Goal: Contribute content: Add original content to the website for others to see

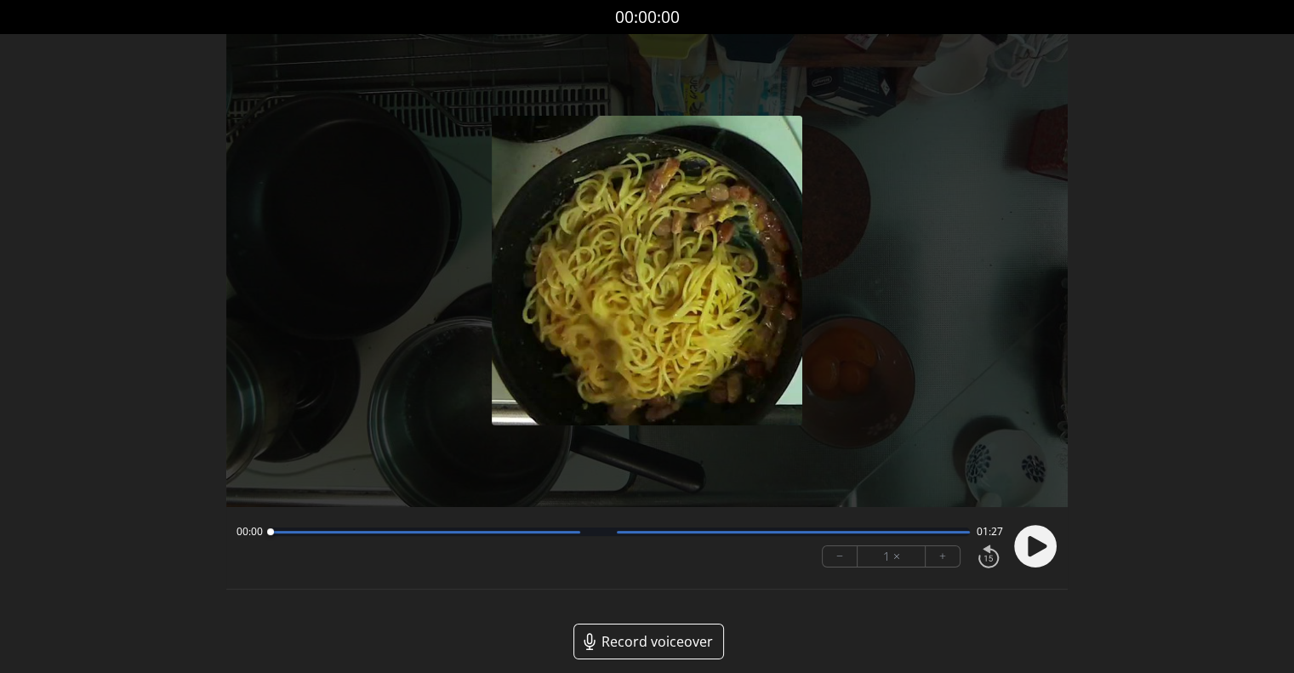
click at [1038, 546] on icon at bounding box center [1037, 546] width 19 height 20
click at [946, 561] on button "+" at bounding box center [943, 556] width 34 height 20
click at [940, 560] on button "+" at bounding box center [943, 556] width 34 height 20
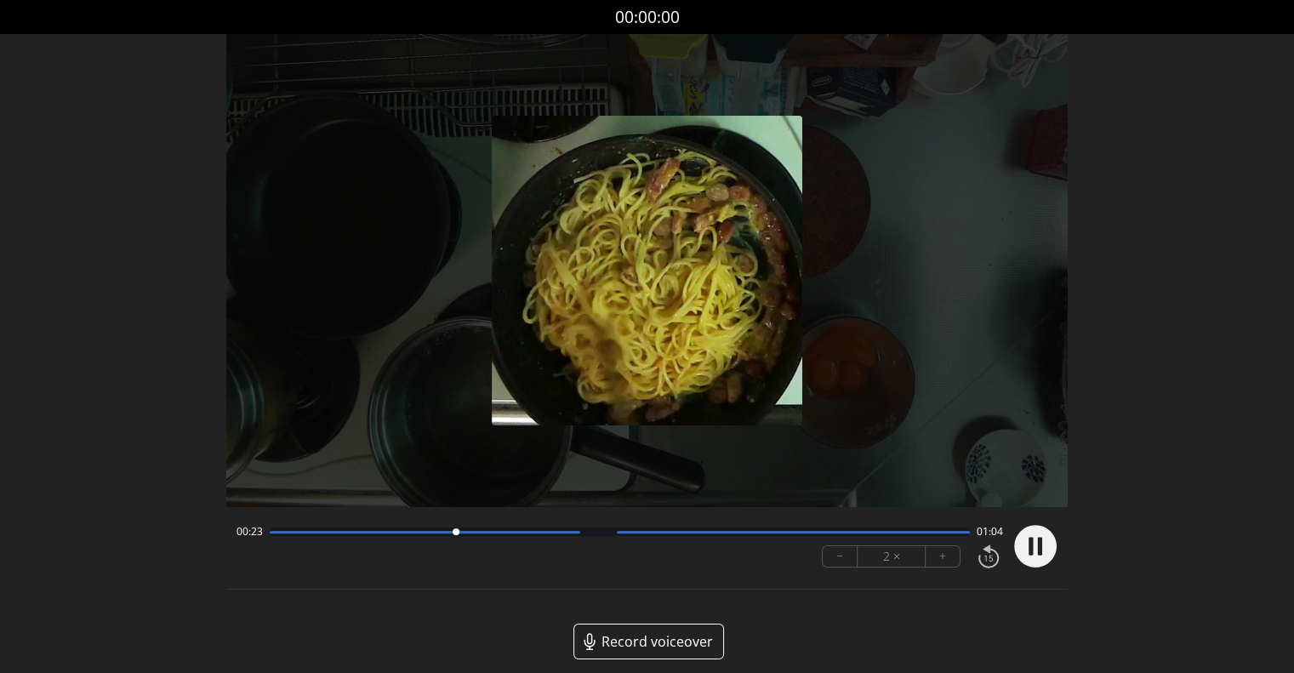
click at [848, 619] on div "Permission to record audio We need to use the microphone to record your voiceov…" at bounding box center [647, 360] width 842 height 653
click at [841, 559] on button "−" at bounding box center [840, 556] width 35 height 20
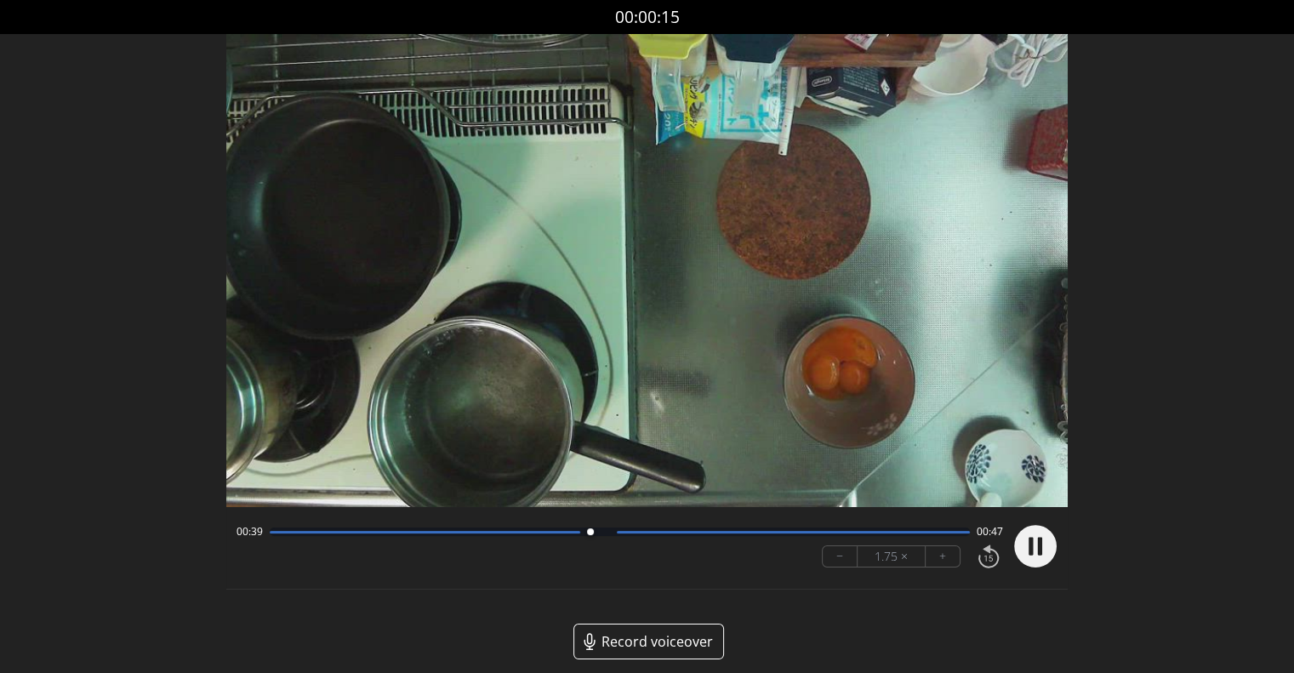
click at [841, 559] on button "−" at bounding box center [840, 556] width 35 height 20
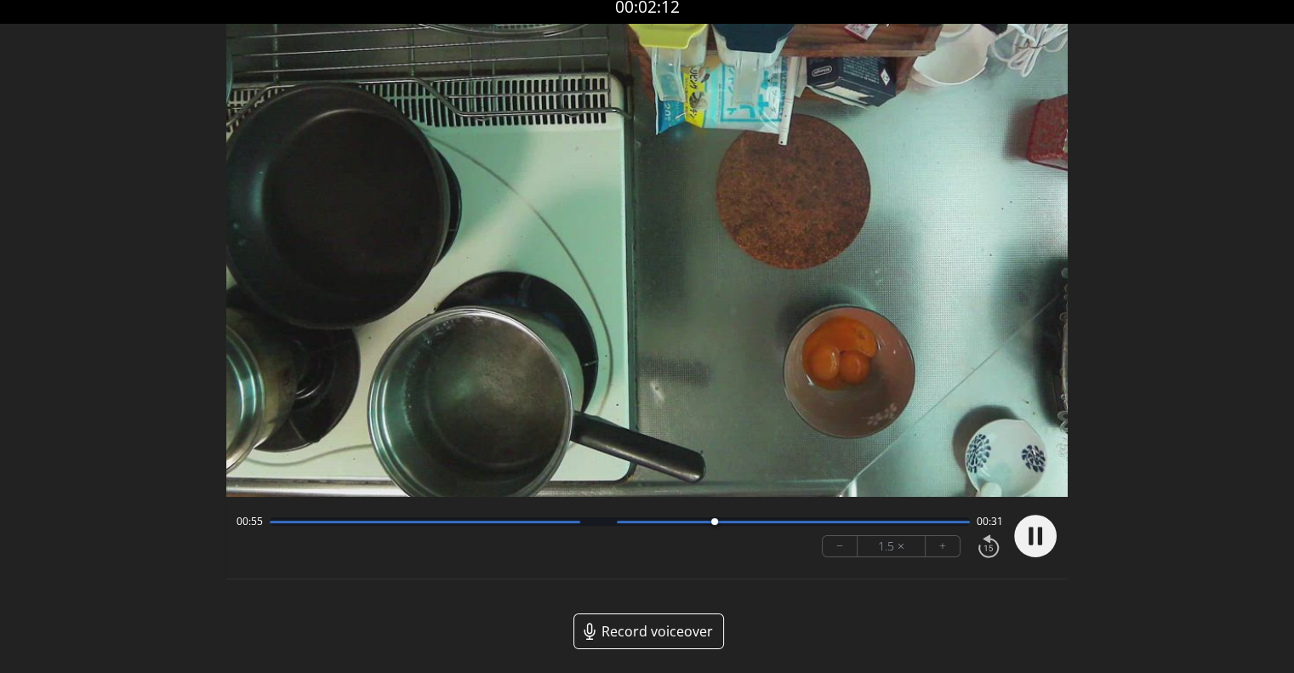
scroll to position [13, 0]
